Goal: Task Accomplishment & Management: Manage account settings

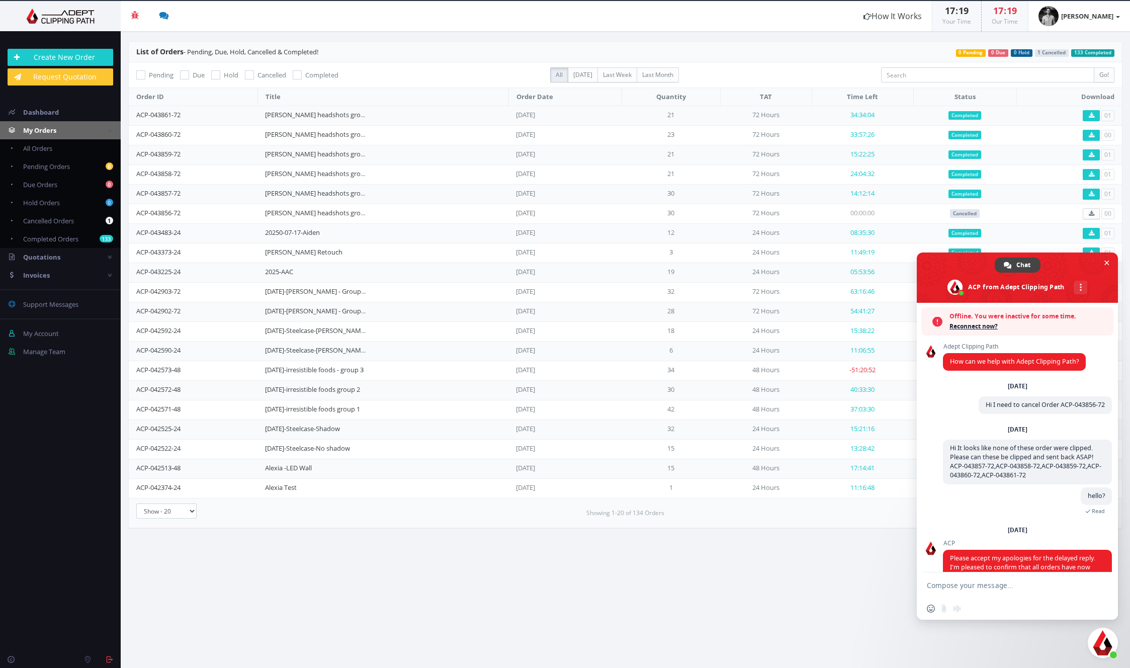
scroll to position [99, 0]
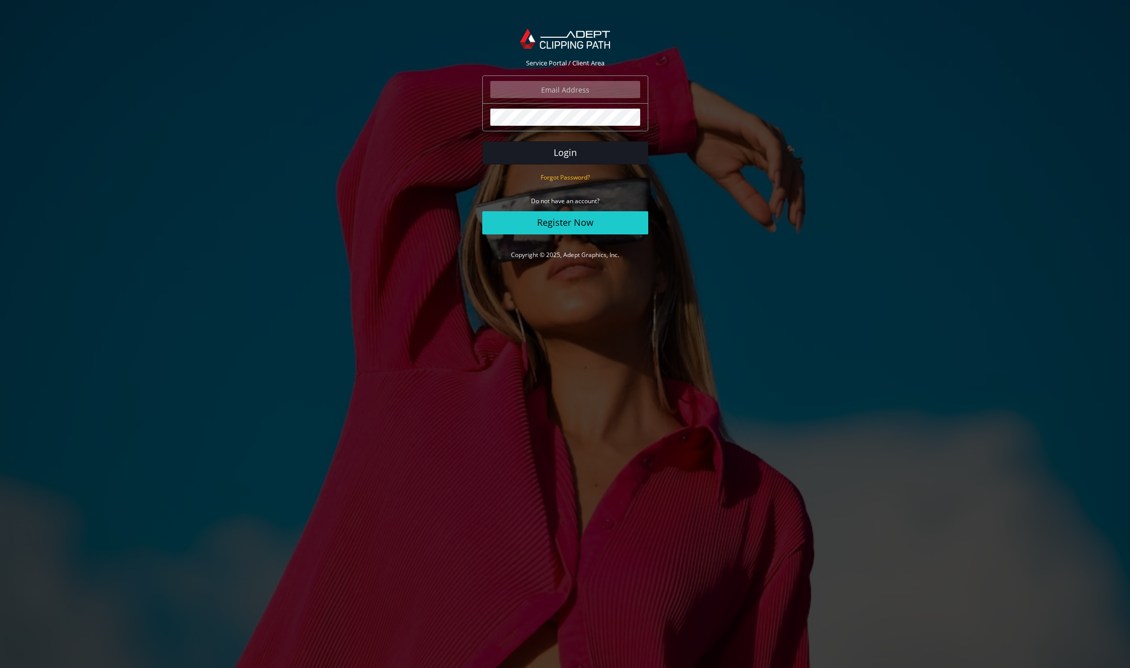
type input "thomasingersoll25@yahoo.com"
click at [530, 154] on button "Login" at bounding box center [565, 152] width 166 height 23
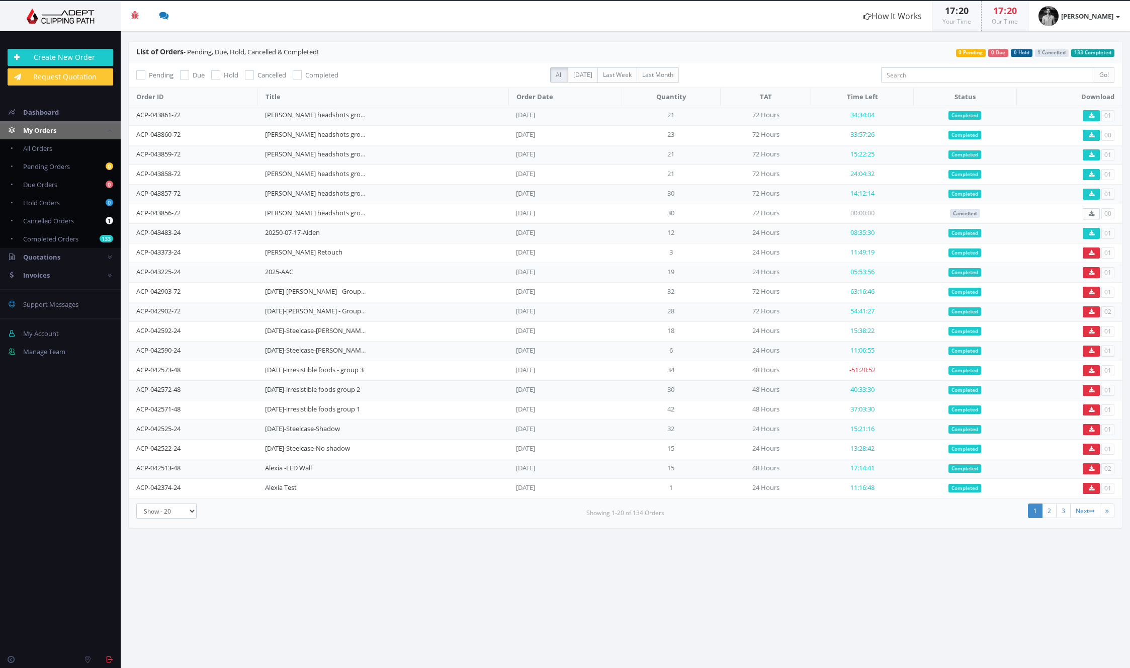
click at [1075, 567] on body "Beta Credit US $124.50 Add Funds Withdraw Funds What's This? How It Works 17 : …" at bounding box center [565, 334] width 1130 height 668
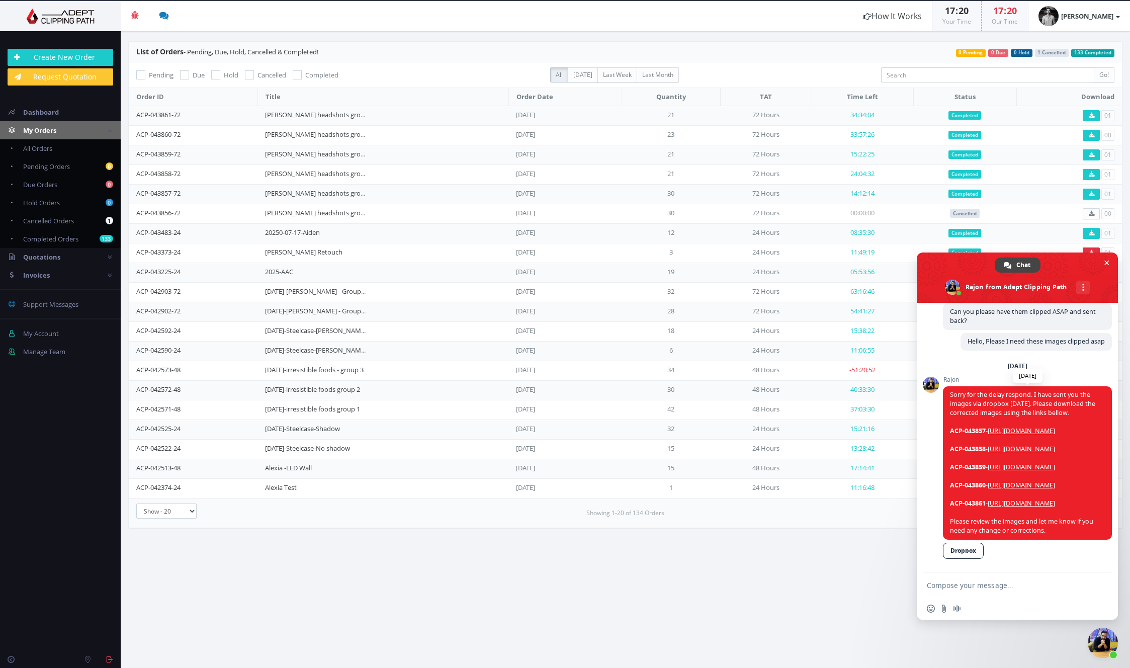
scroll to position [452, 0]
